Goal: Task Accomplishment & Management: Manage account settings

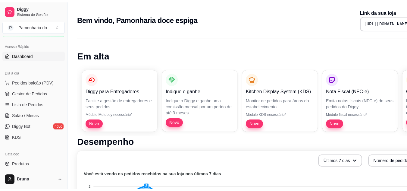
scroll to position [48, 0]
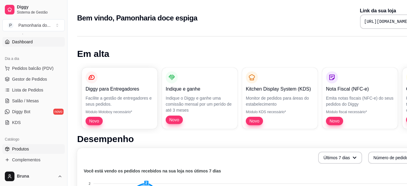
click at [40, 150] on link "Produtos" at bounding box center [33, 149] width 62 height 10
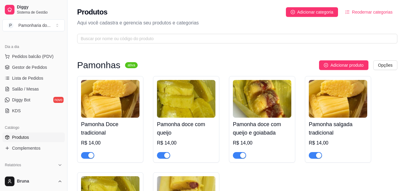
scroll to position [72, 0]
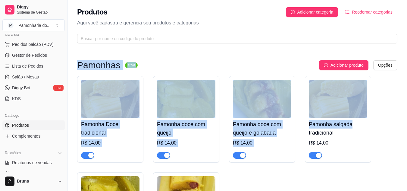
drag, startPoint x: 395, startPoint y: 124, endPoint x: 412, endPoint y: 26, distance: 100.0
click at [407, 26] on html "Diggy Sistema de Gestão P Pamonharia do ... Loja aberta Plano Customizado até 1…" at bounding box center [203, 95] width 407 height 191
click at [387, 46] on div "Produtos Adicionar categoria Reodernar categorias Aqui você cadastra e gerencia…" at bounding box center [238, 23] width 340 height 47
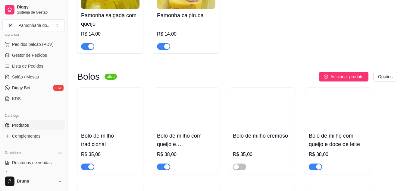
scroll to position [217, 0]
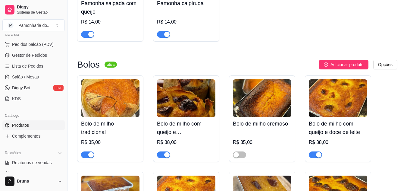
click at [314, 155] on span "button" at bounding box center [315, 154] width 13 height 7
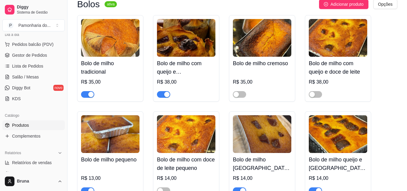
scroll to position [289, 0]
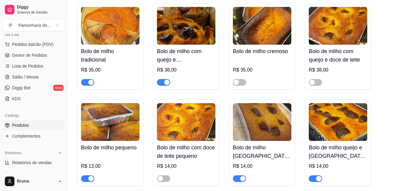
click at [88, 179] on button "button" at bounding box center [87, 178] width 13 height 7
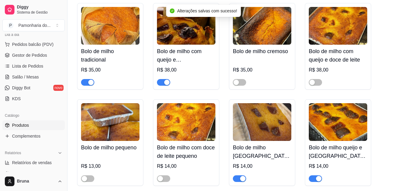
click at [242, 181] on div "button" at bounding box center [242, 178] width 5 height 5
click at [318, 177] on div "button" at bounding box center [318, 178] width 5 height 5
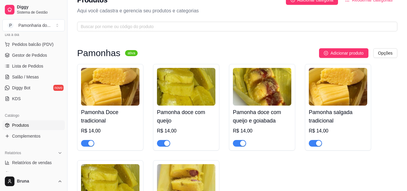
scroll to position [0, 0]
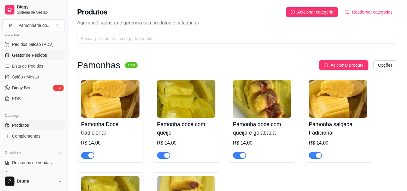
click at [27, 54] on span "Gestor de Pedidos" at bounding box center [29, 55] width 35 height 6
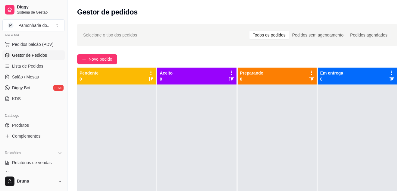
click at [208, 12] on div "Gestor de pedidos" at bounding box center [237, 12] width 321 height 10
